Goal: Task Accomplishment & Management: Complete application form

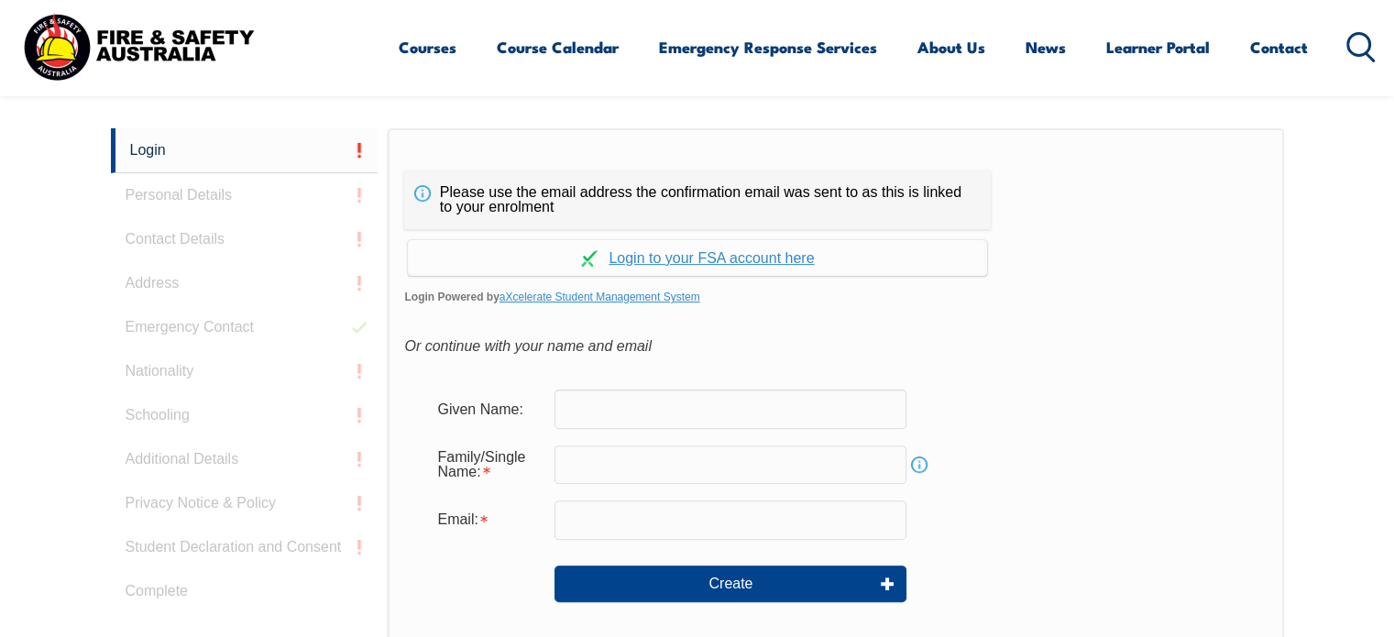
scroll to position [488, 0]
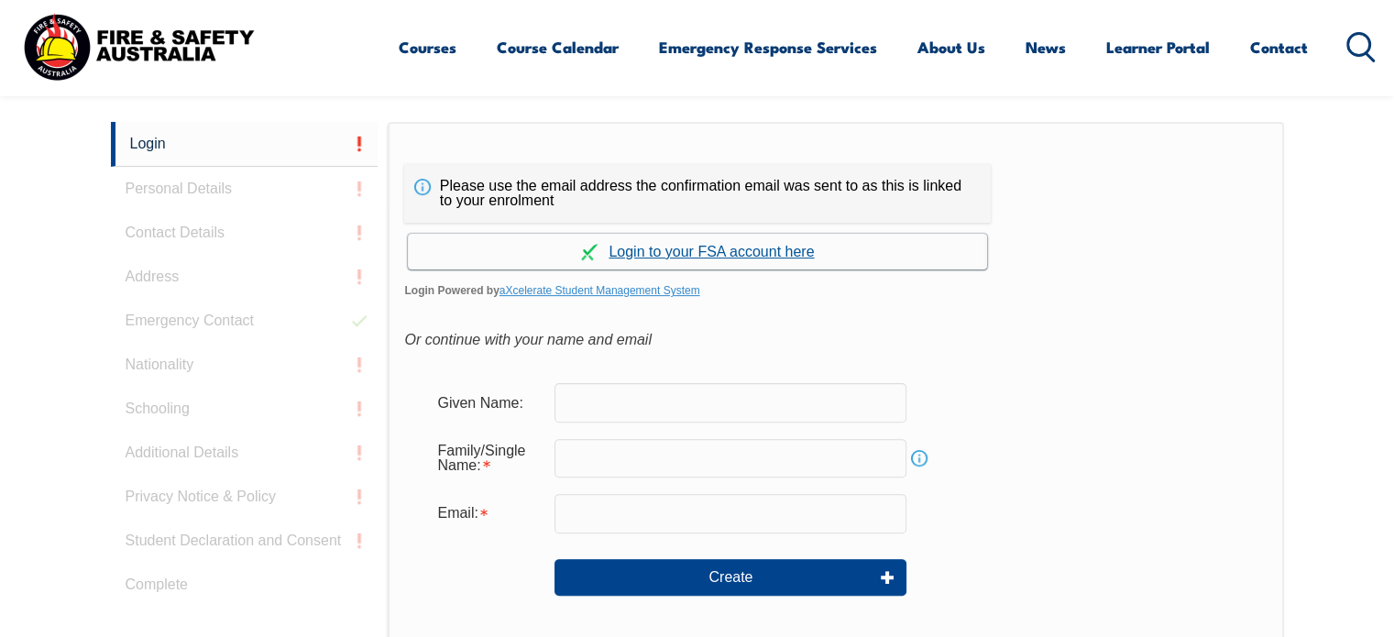
click at [739, 248] on link "Continue with aXcelerate" at bounding box center [697, 252] width 579 height 36
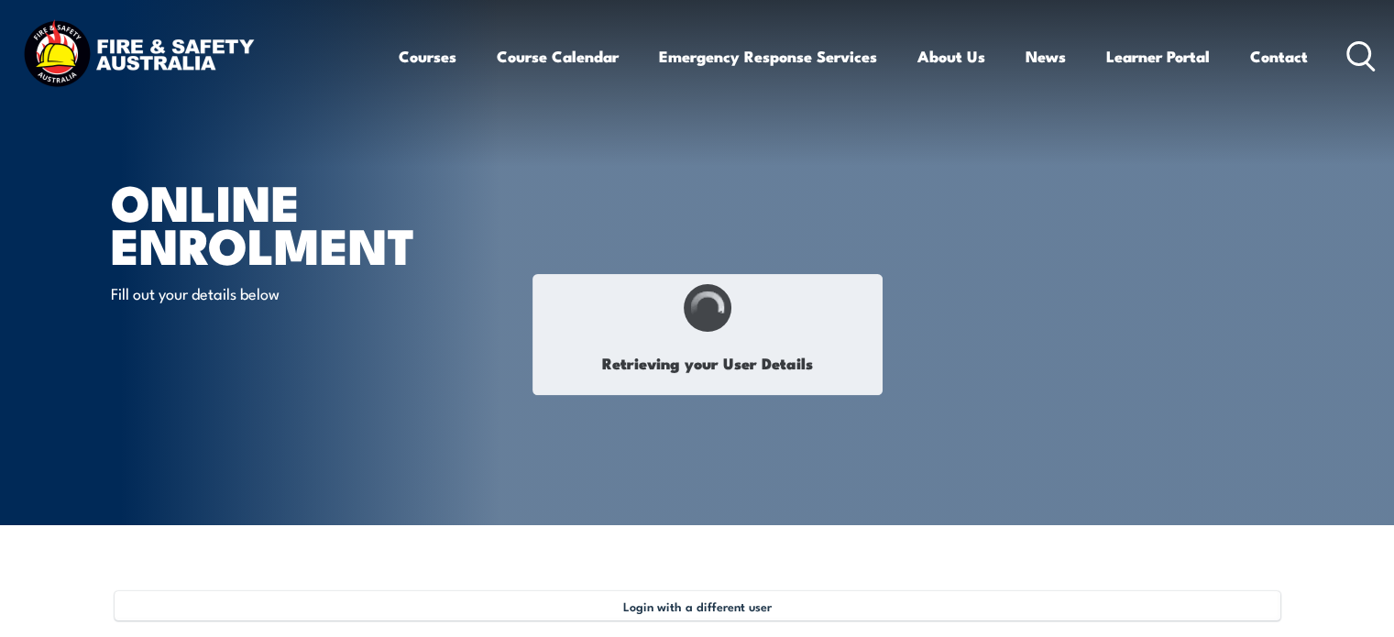
select select "Mr"
type input "Vivek"
type input "Shah"
type input "December 1, 1985"
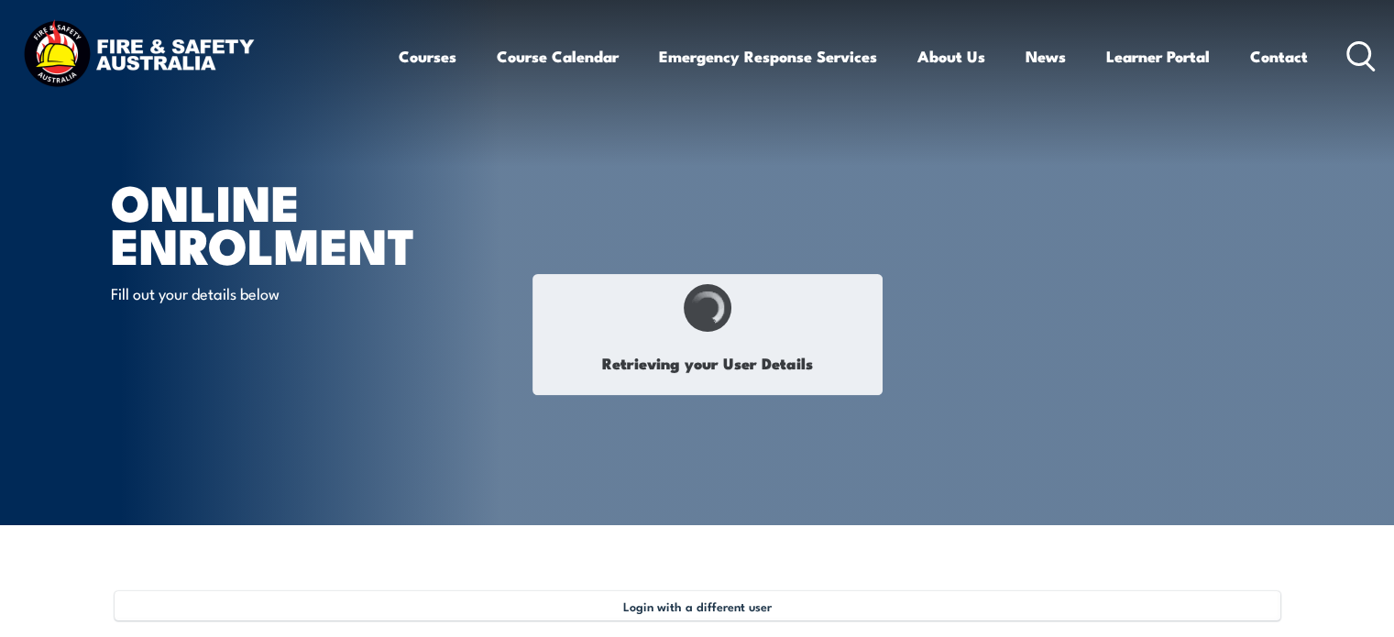
type input "WNDBCW2NVT"
select select "M"
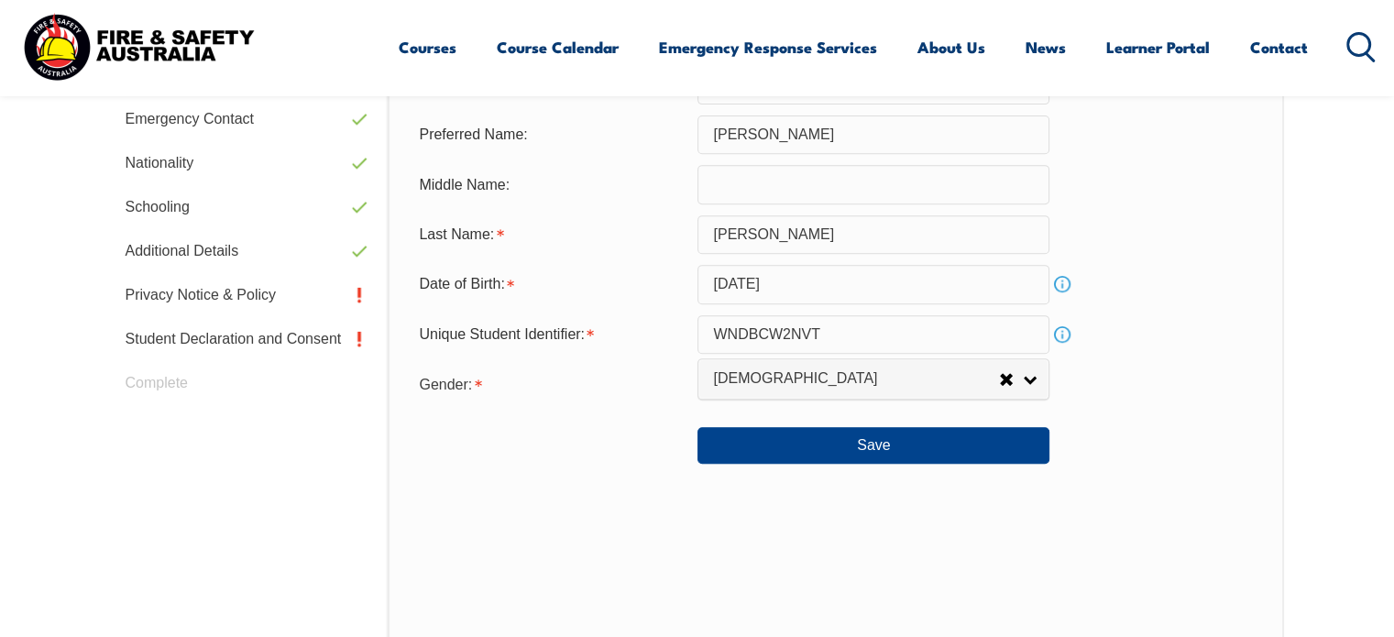
scroll to position [730, 0]
click at [337, 302] on link "Privacy Notice & Policy" at bounding box center [245, 295] width 268 height 44
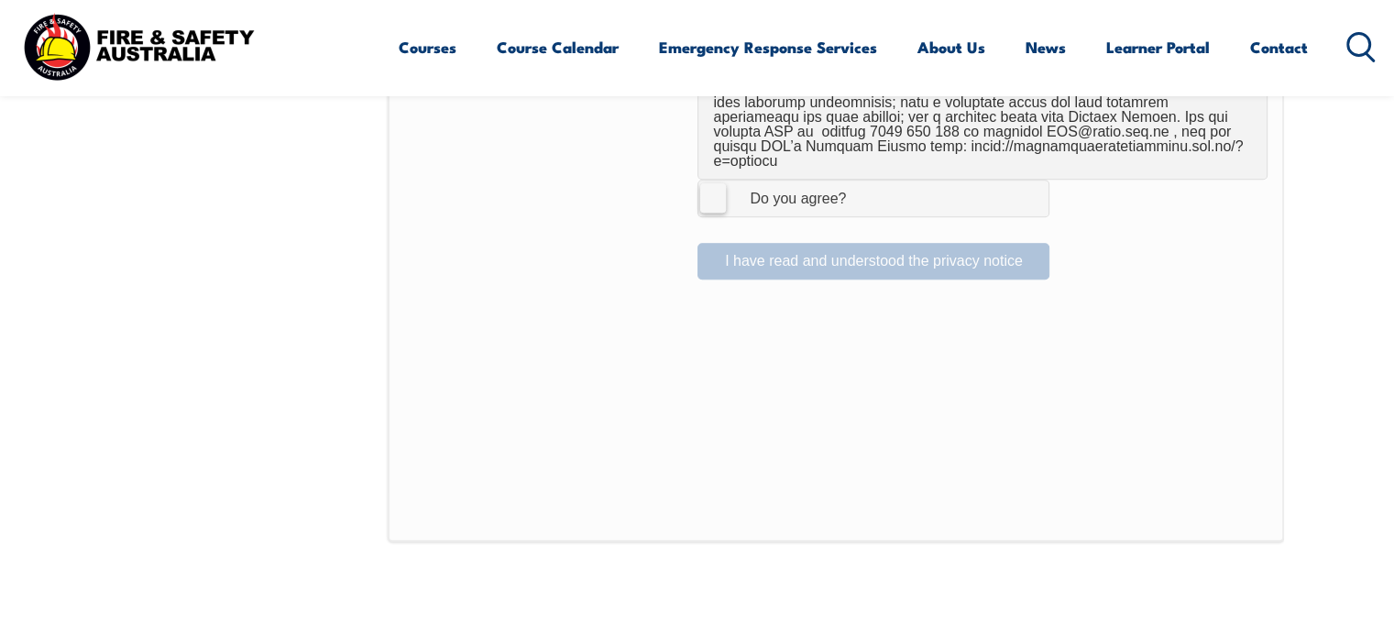
scroll to position [1369, 0]
click at [711, 182] on label "I Agree Do you agree?" at bounding box center [874, 200] width 352 height 37
click at [861, 182] on input "I Agree Do you agree?" at bounding box center [876, 199] width 31 height 35
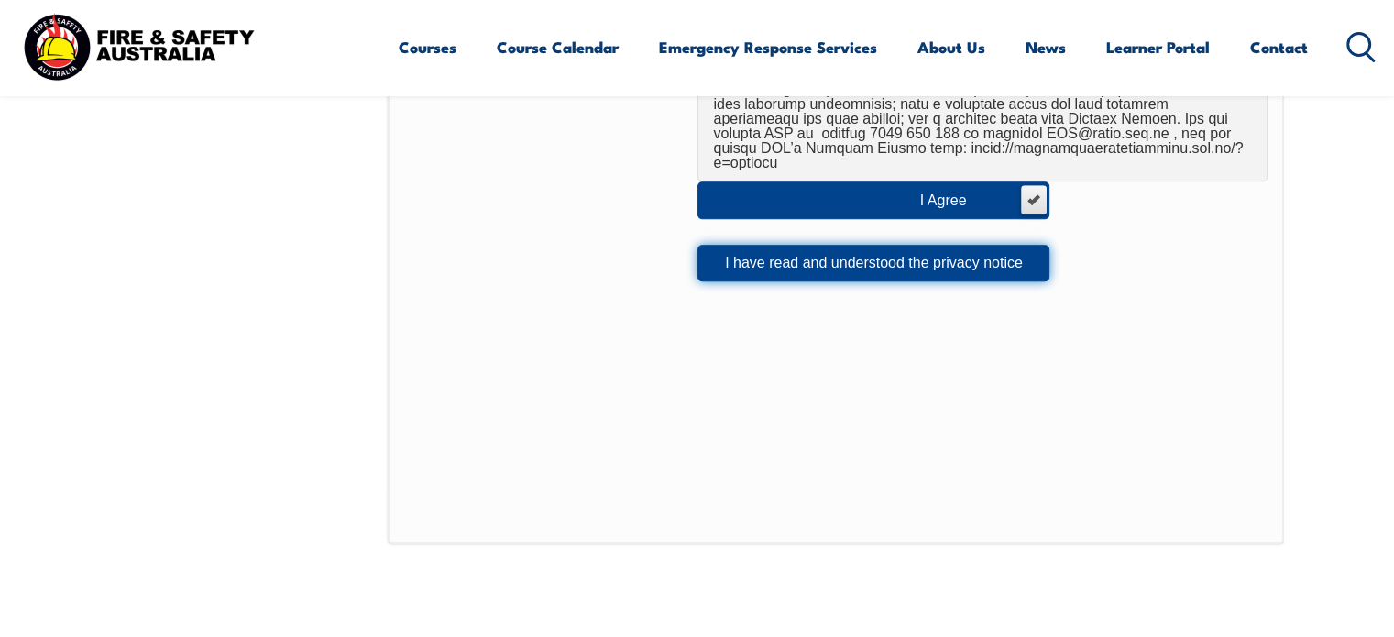
click at [763, 252] on button "I have read and understood the privacy notice" at bounding box center [874, 263] width 352 height 37
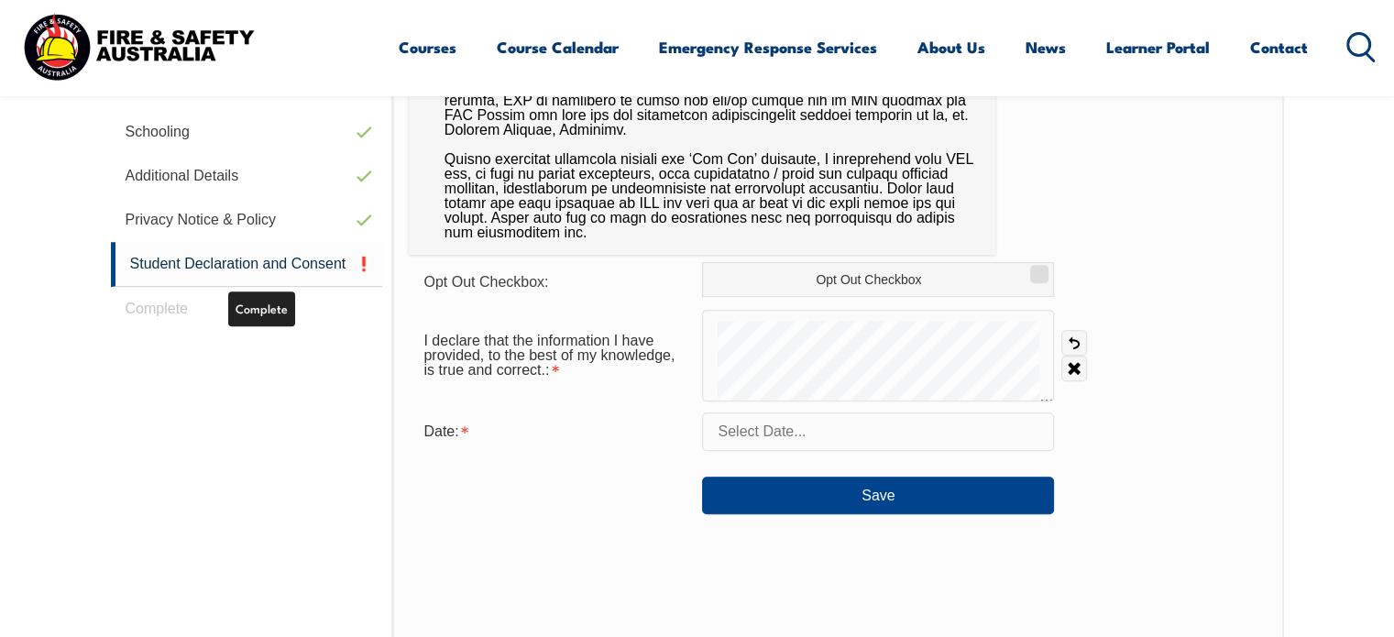
scroll to position [807, 0]
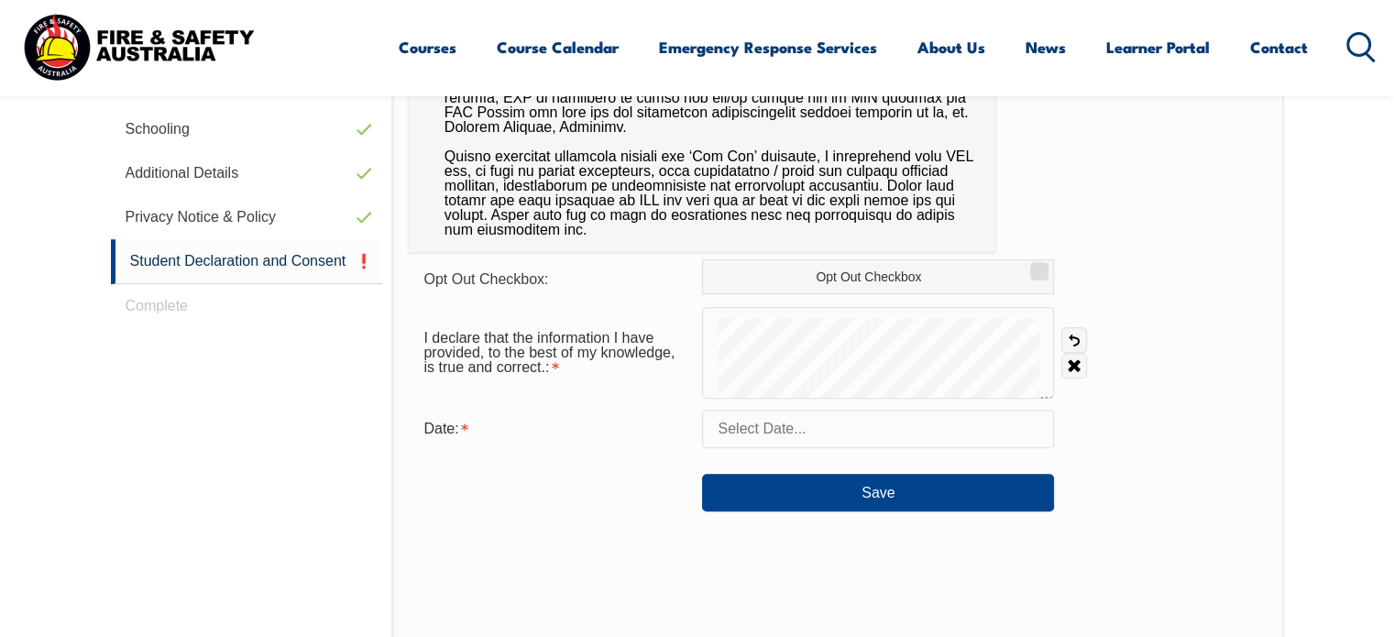
click at [792, 424] on input "text" at bounding box center [878, 429] width 352 height 39
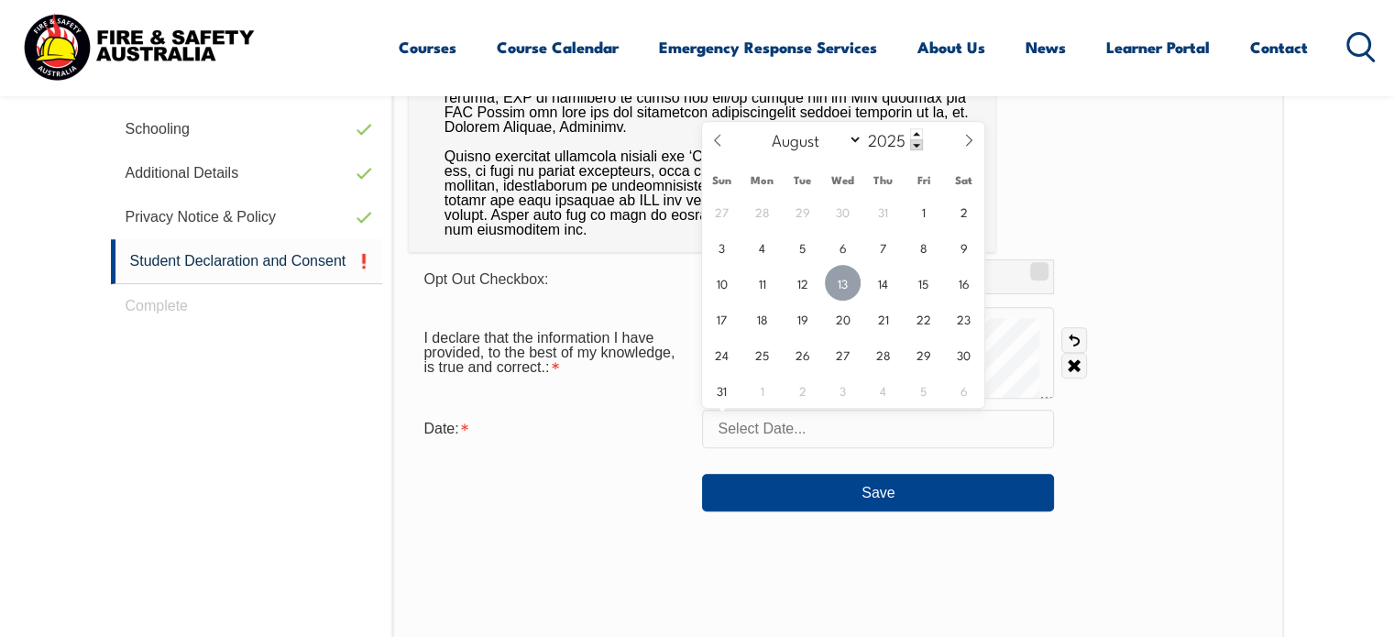
click at [841, 290] on span "13" at bounding box center [843, 283] width 36 height 36
type input "August 13, 2025"
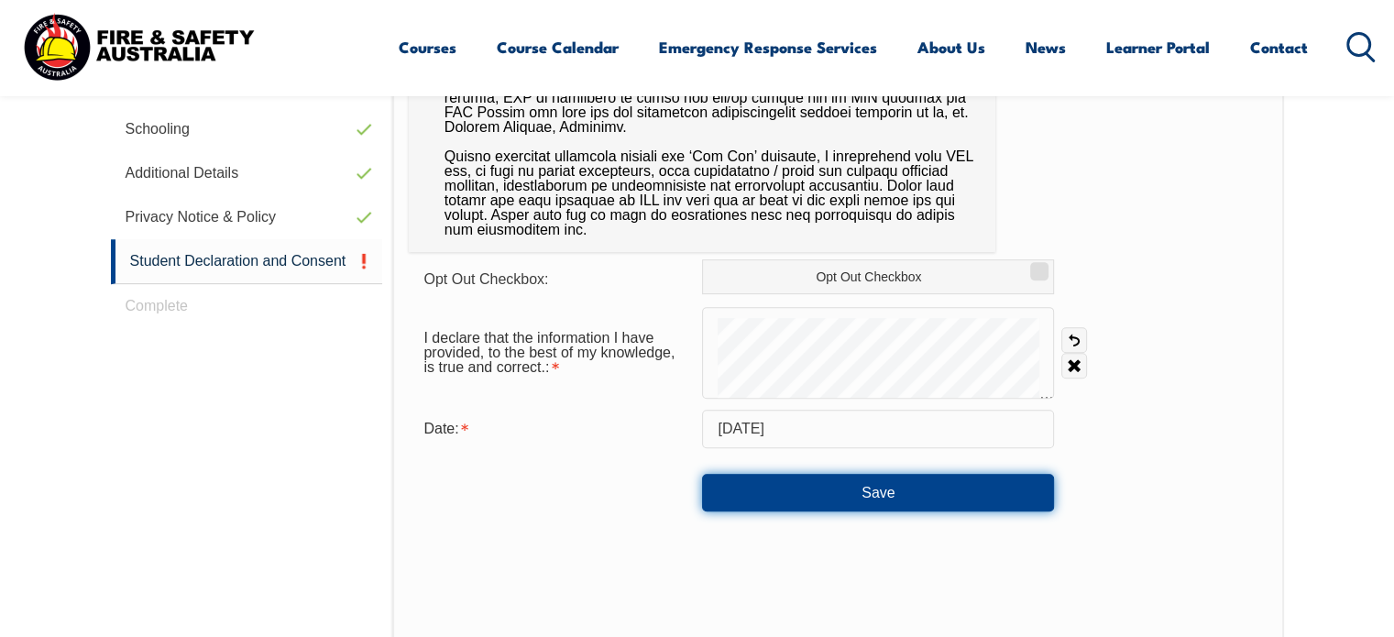
click at [816, 496] on button "Save" at bounding box center [878, 492] width 352 height 37
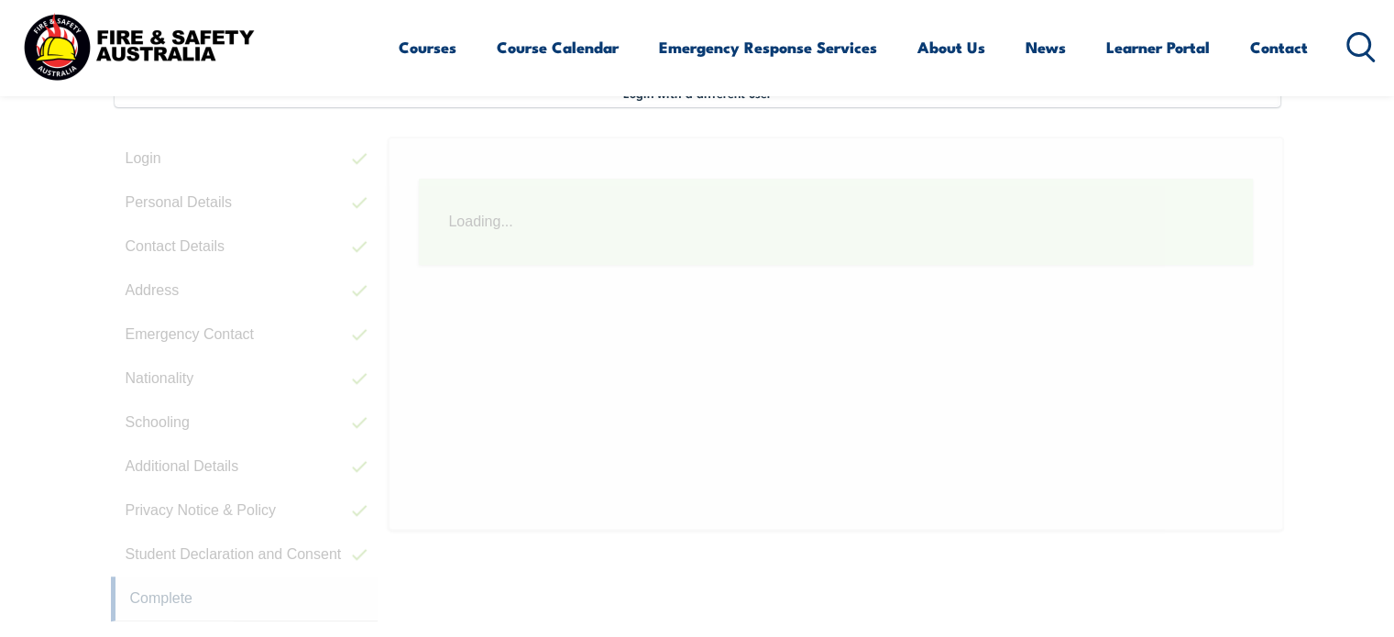
scroll to position [499, 0]
